Goal: Check status: Check status

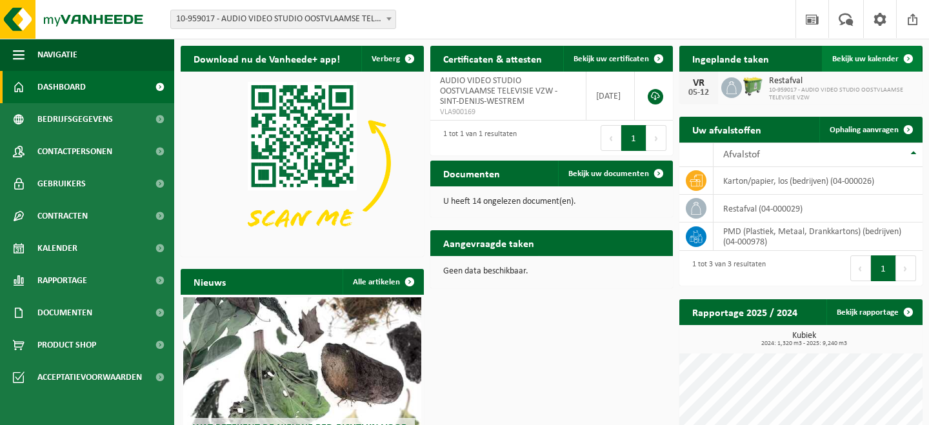
click at [871, 59] on span "Bekijk uw kalender" at bounding box center [865, 59] width 66 height 8
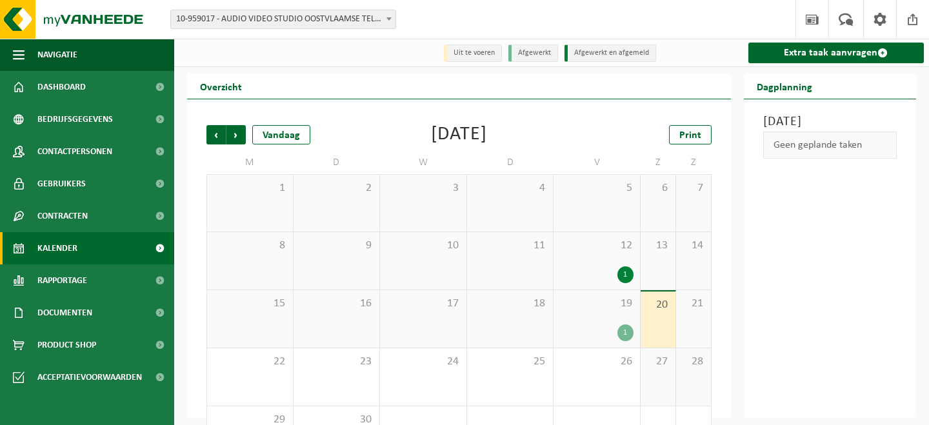
click at [619, 319] on div "19 1" at bounding box center [597, 318] width 86 height 57
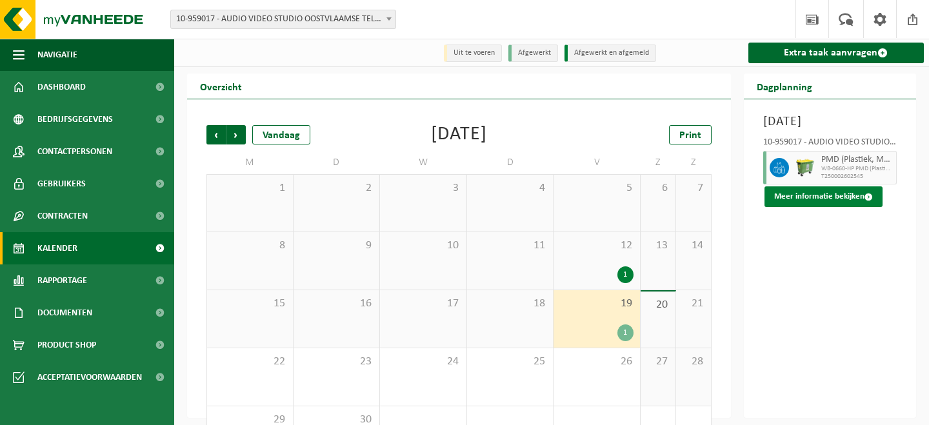
click at [807, 207] on button "Meer informatie bekijken" at bounding box center [824, 196] width 118 height 21
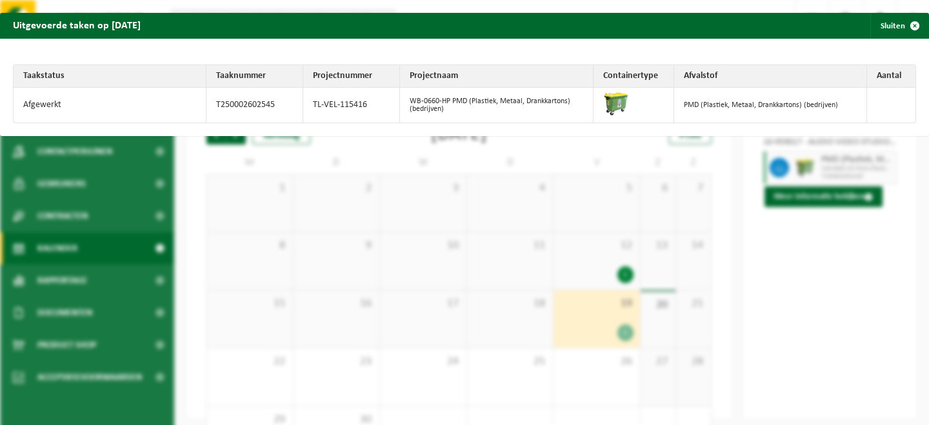
click at [823, 288] on div "Uitgevoerde taken op [DATE] Sluiten Taakstatus Taaknummer Projectnummer Project…" at bounding box center [464, 212] width 929 height 425
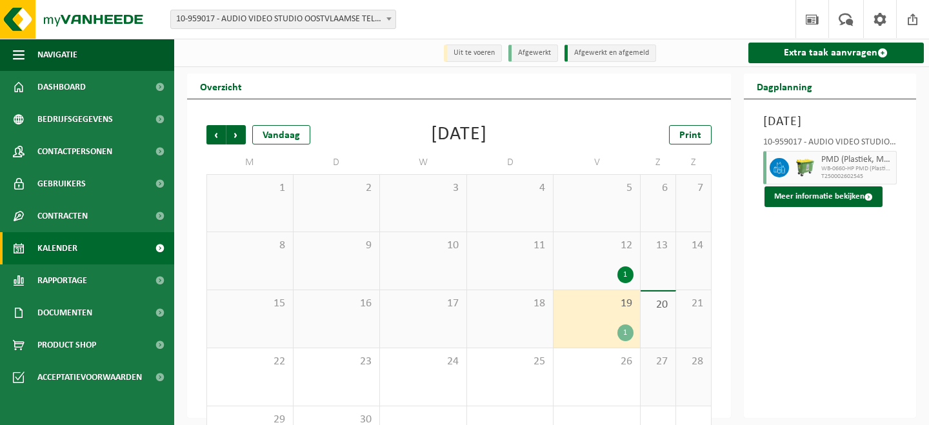
click at [599, 259] on div "12 1" at bounding box center [597, 260] width 86 height 57
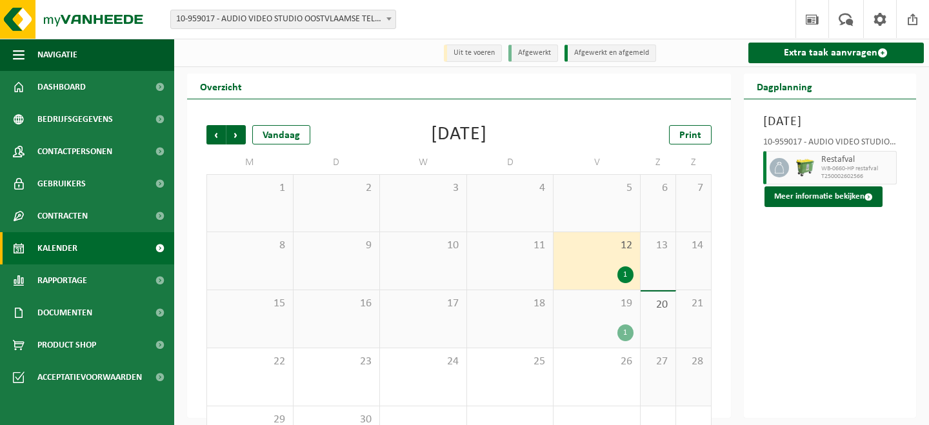
click at [606, 315] on div "19 1" at bounding box center [597, 318] width 86 height 57
